Goal: Transaction & Acquisition: Purchase product/service

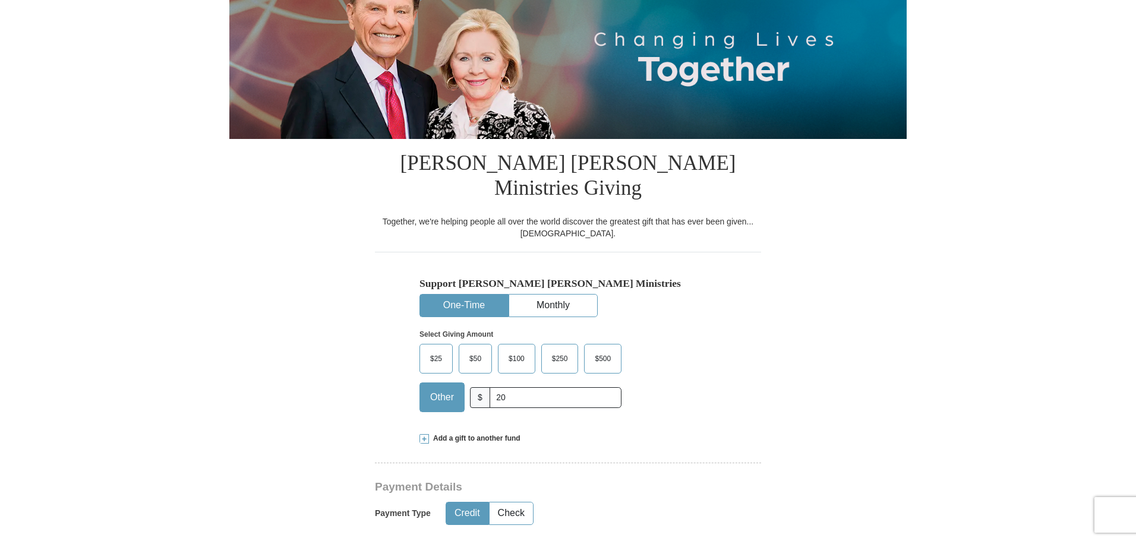
type input "20"
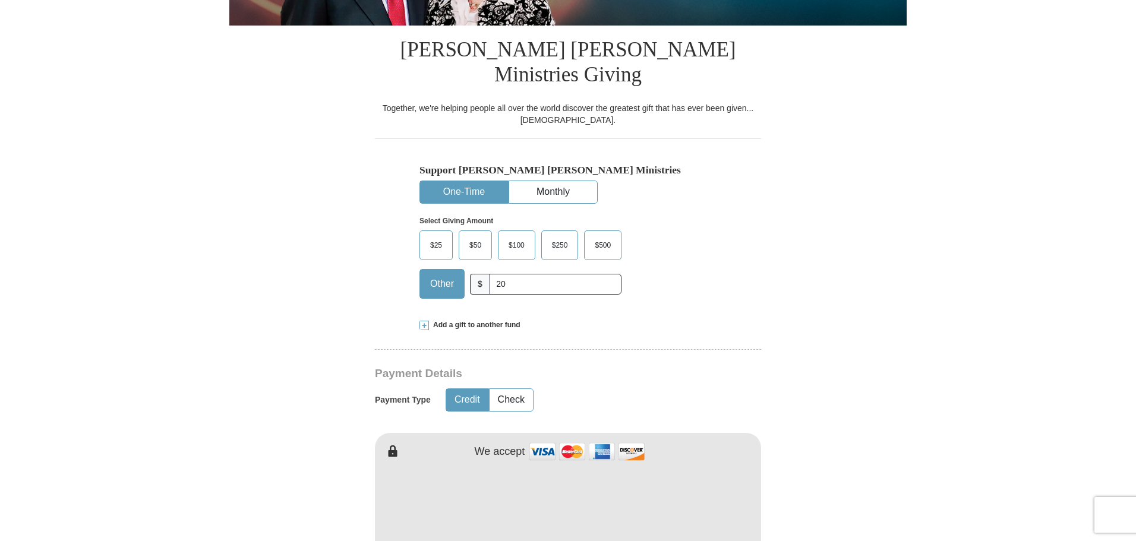
scroll to position [317, 0]
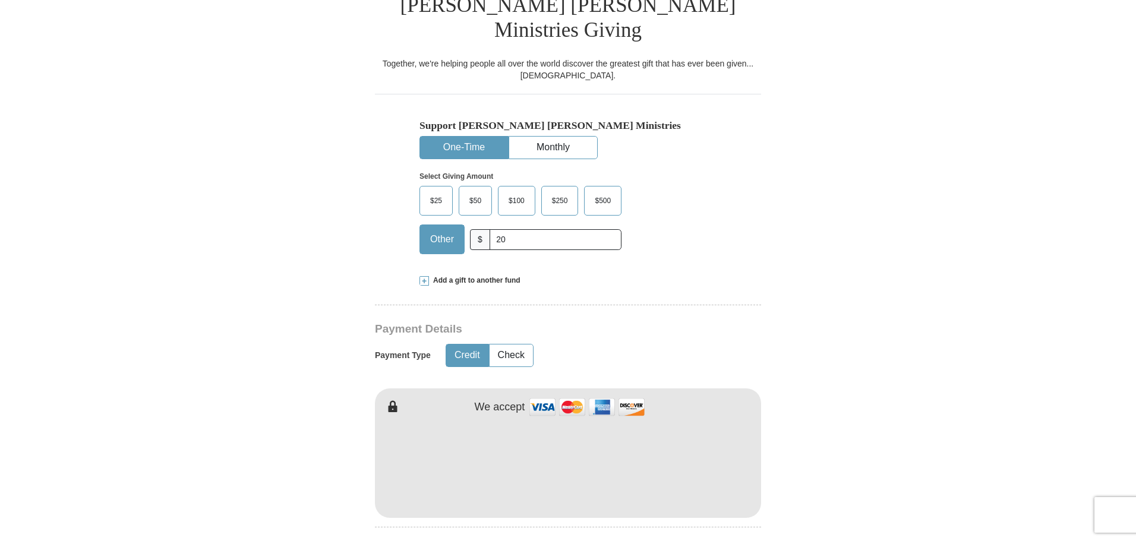
click at [287, 399] on form "Already have an account? Sign in for faster giving. Don't have an account? Crea…" at bounding box center [567, 476] width 677 height 1490
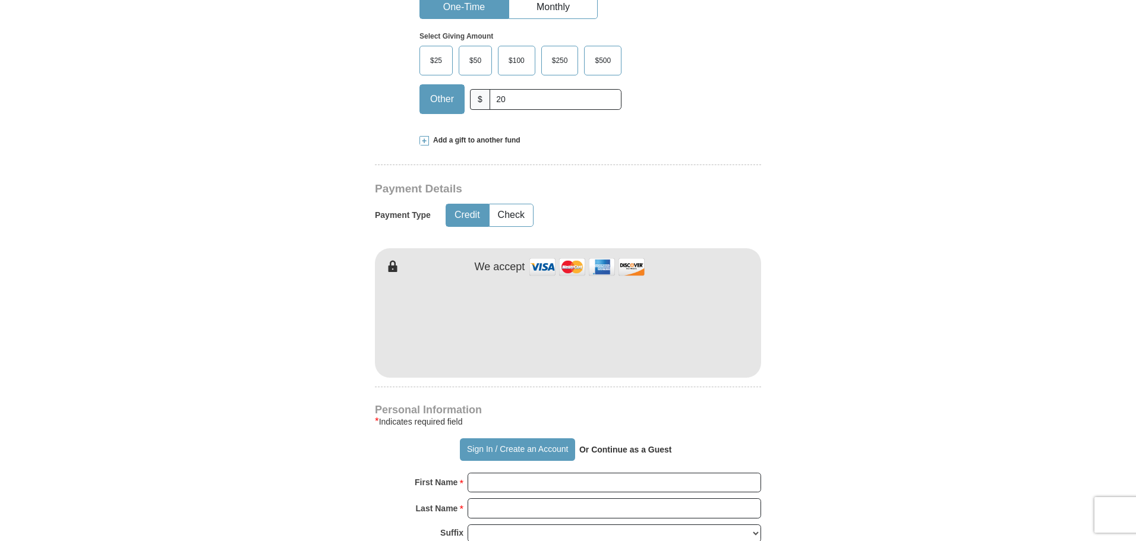
scroll to position [475, 0]
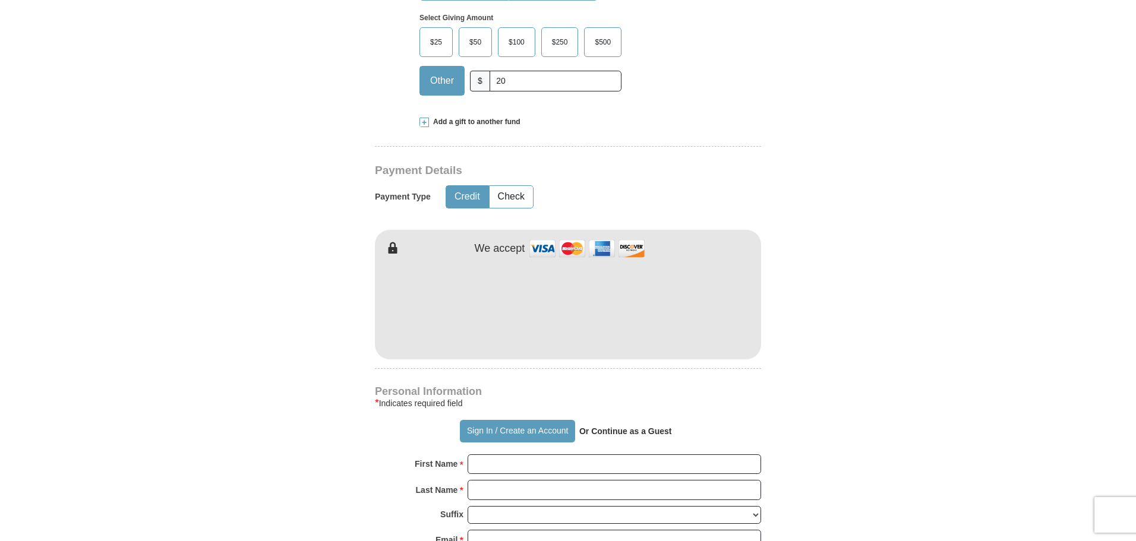
click at [860, 227] on form "Already have an account? Sign in for faster giving. Don't have an account? Crea…" at bounding box center [567, 317] width 677 height 1490
click at [868, 209] on form "Already have an account? Sign in for faster giving. Don't have an account? Crea…" at bounding box center [567, 317] width 677 height 1490
click at [508, 454] on input "First Name *" at bounding box center [613, 464] width 293 height 20
type input "Edsel"
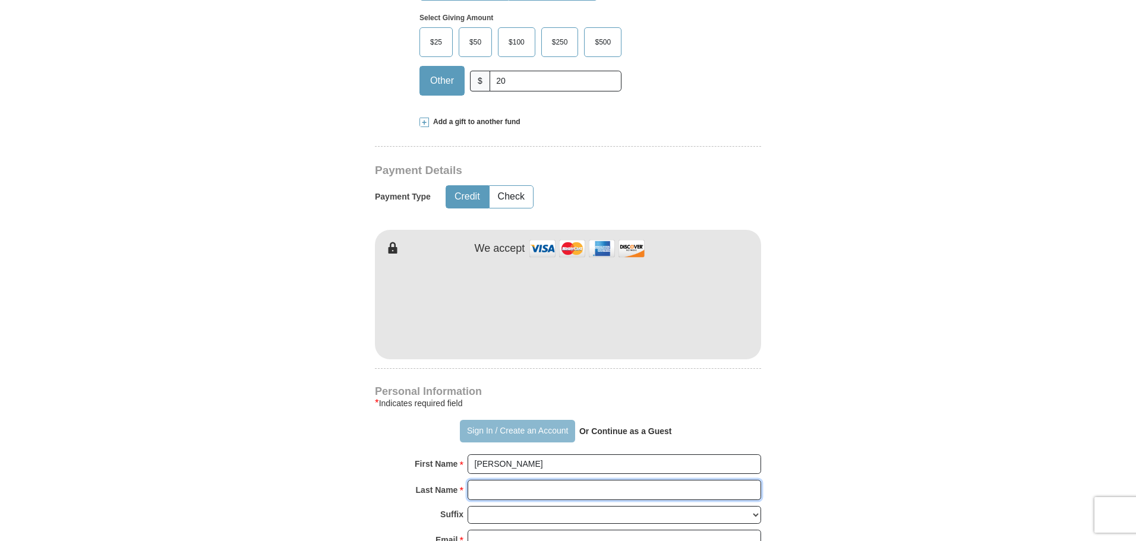
type input "Vale"
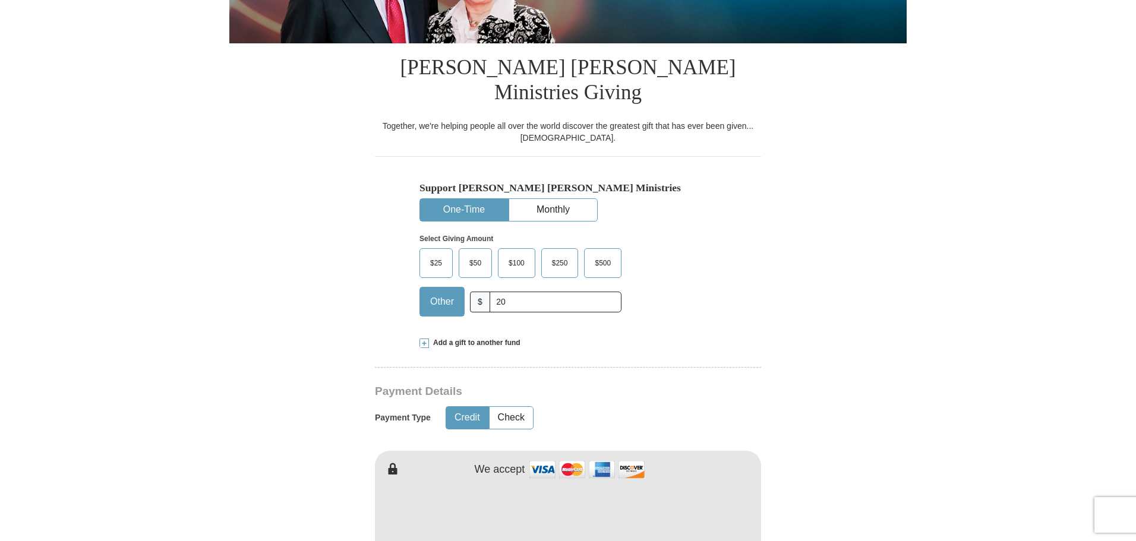
scroll to position [0, 0]
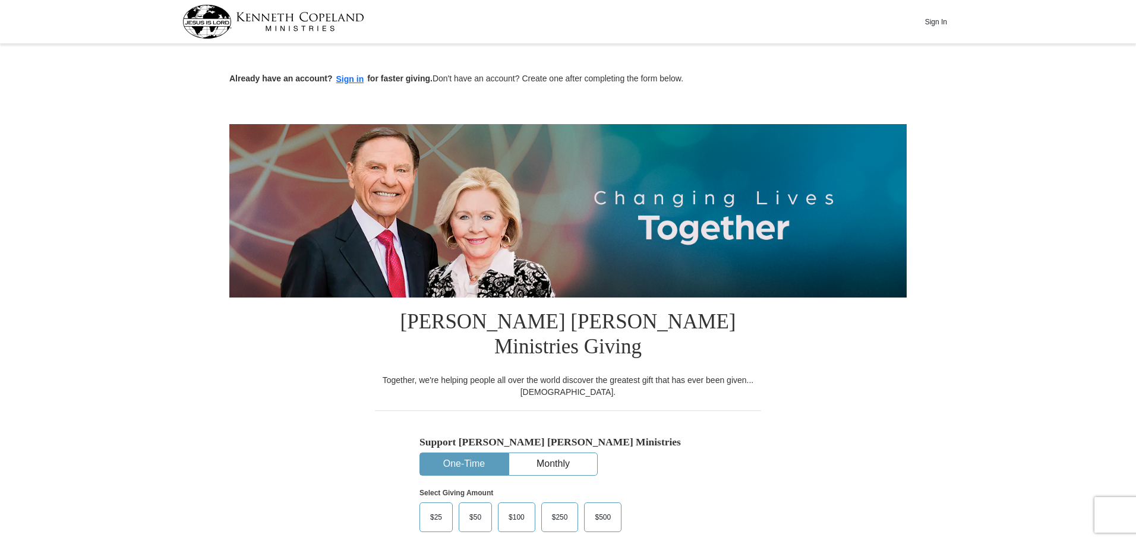
click at [353, 72] on div "Already have an account? Sign in for faster giving. Don't have an account? Crea…" at bounding box center [567, 67] width 677 height 39
click at [346, 82] on button "Sign in" at bounding box center [350, 79] width 35 height 14
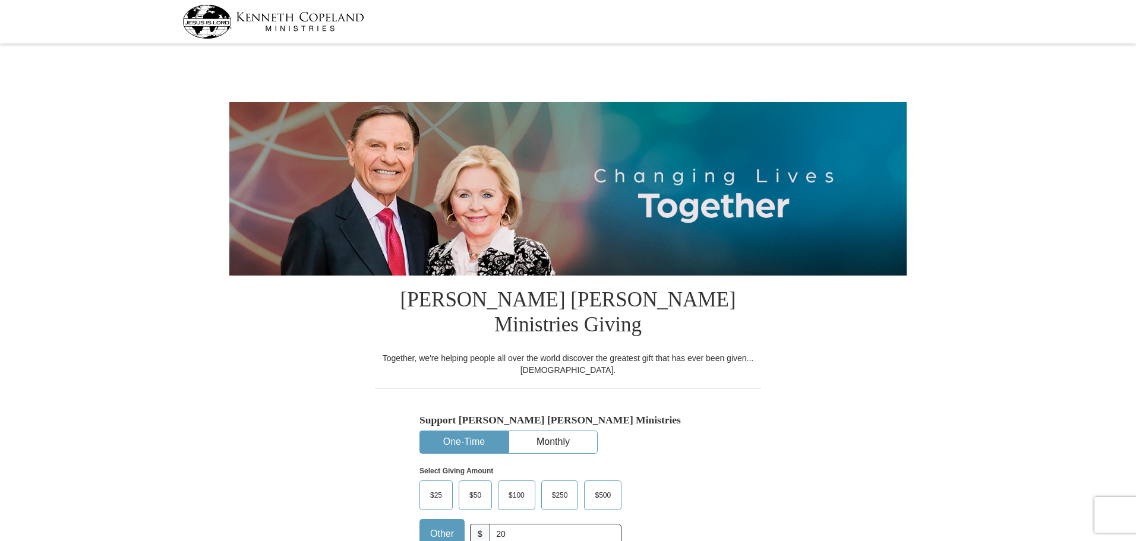
select select "MO"
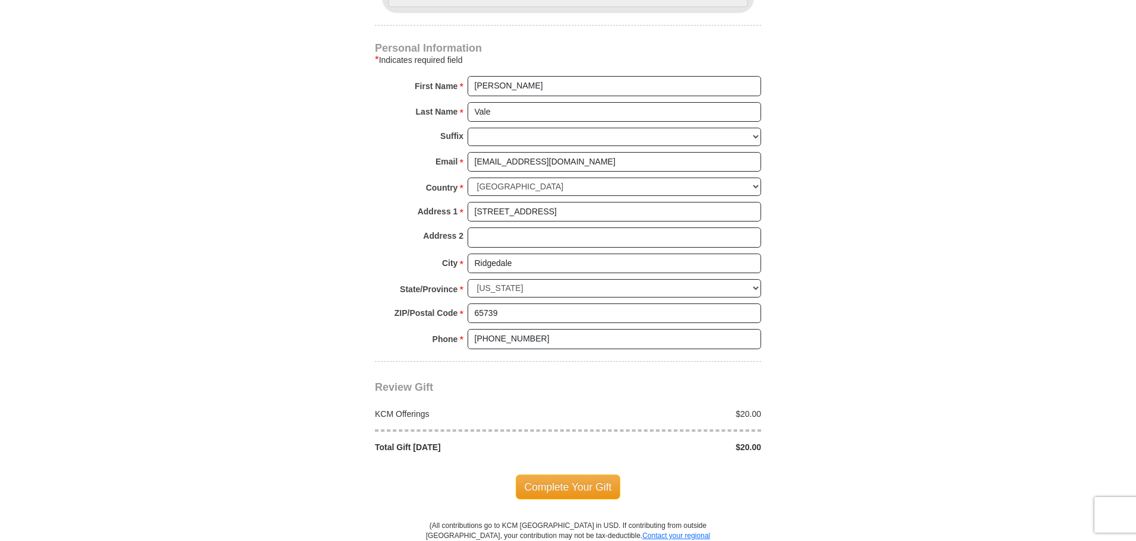
scroll to position [792, 0]
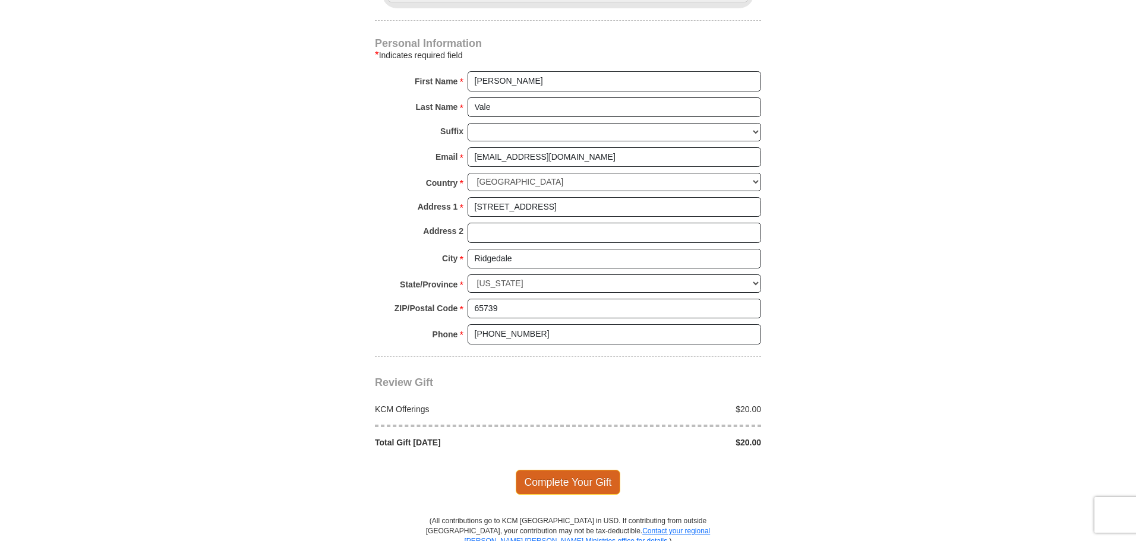
click at [579, 470] on span "Complete Your Gift" at bounding box center [568, 482] width 105 height 25
